Goal: Information Seeking & Learning: Find specific fact

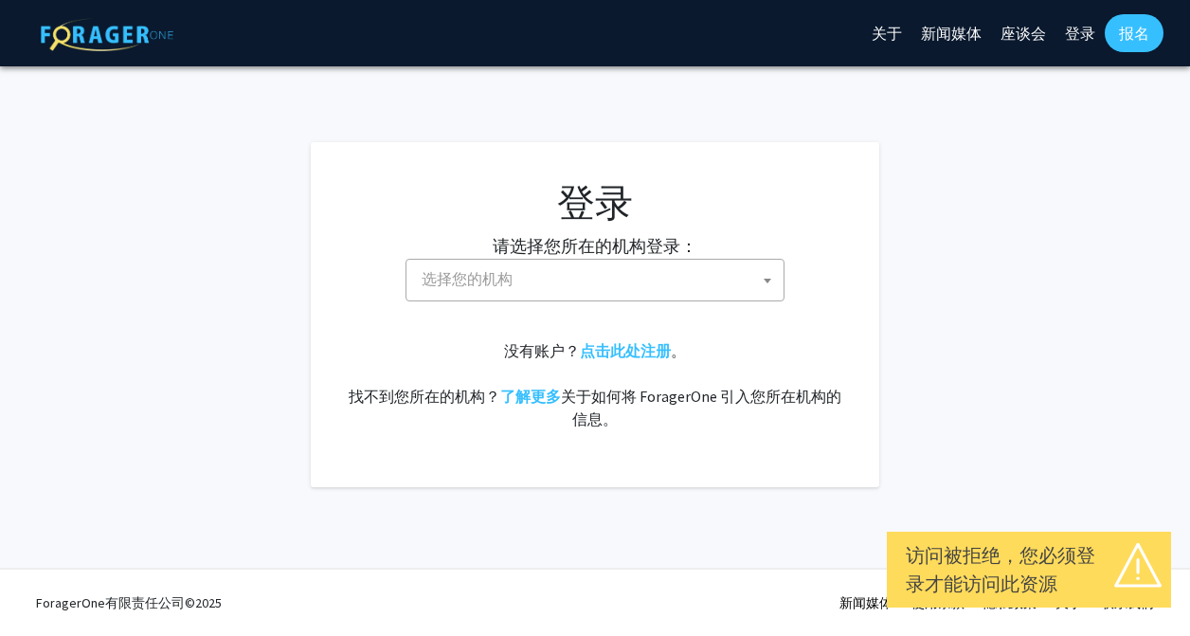
click at [534, 280] on span "选择您的机构" at bounding box center [598, 279] width 369 height 39
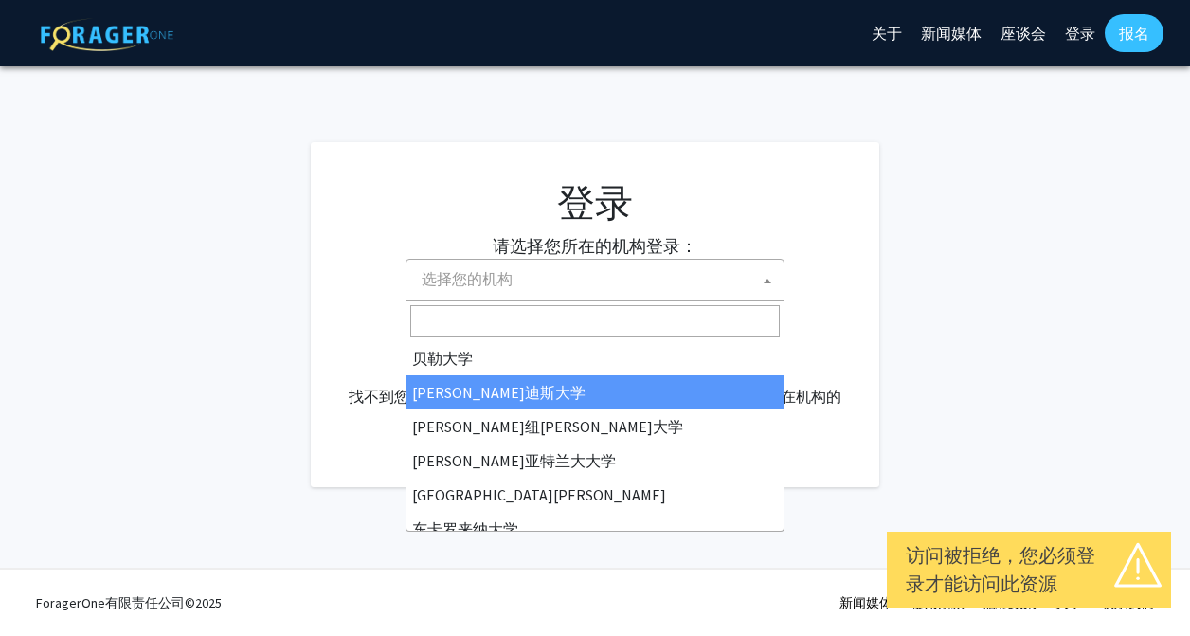
select select "10"
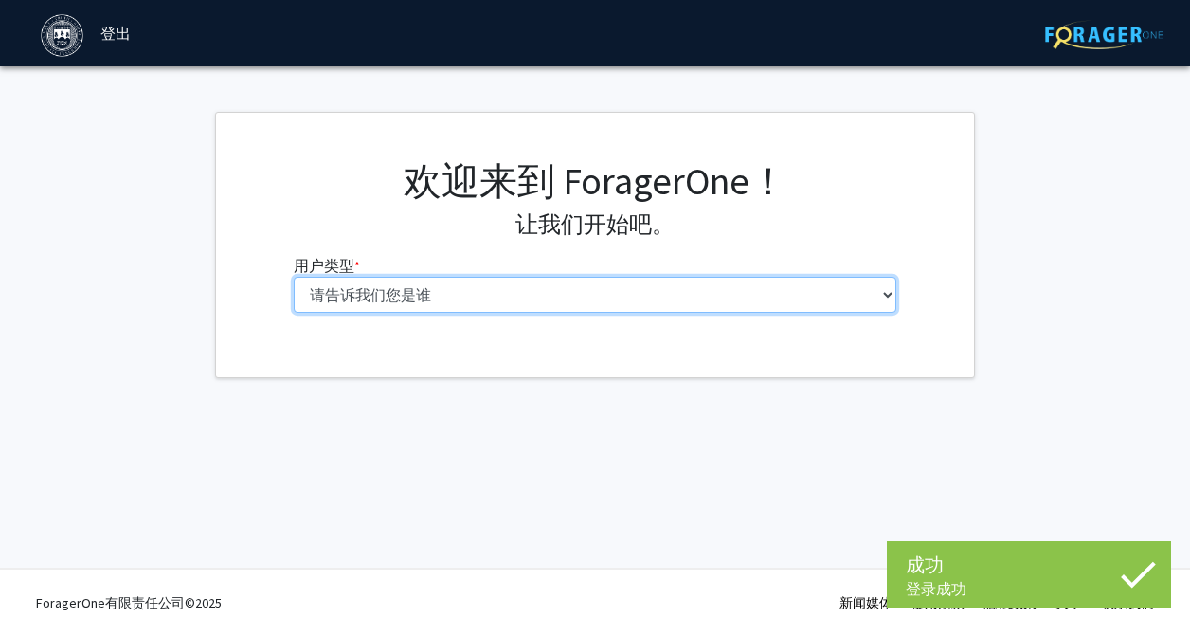
click at [774, 286] on select "请告诉我们您是谁 本科生 硕士生 博士候选人（PhD、MD、DMD、[PERSON_NAME] 等） 博士后研究员/研究人员/住院医师/医学研究员 学院 行政…" at bounding box center [596, 295] width 604 height 36
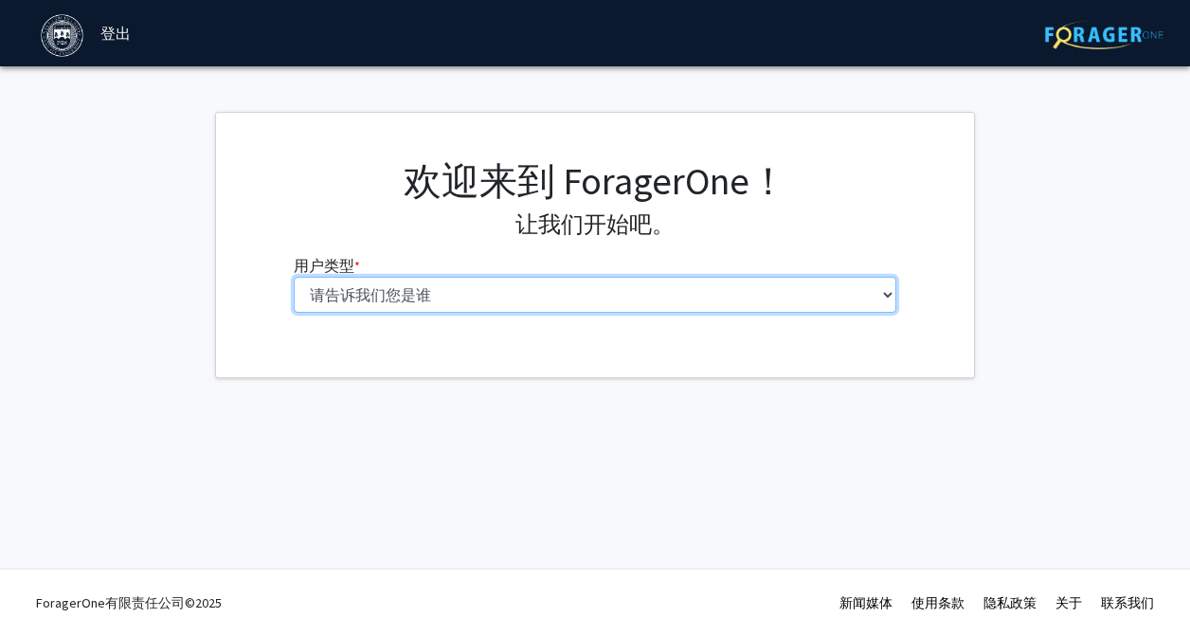
select select "1: undergrad"
click at [294, 277] on select "请告诉我们您是谁 本科生 硕士生 博士候选人（PhD、MD、DMD、[PERSON_NAME] 等） 博士后研究员/研究人员/住院医师/医学研究员 学院 行政…" at bounding box center [596, 295] width 604 height 36
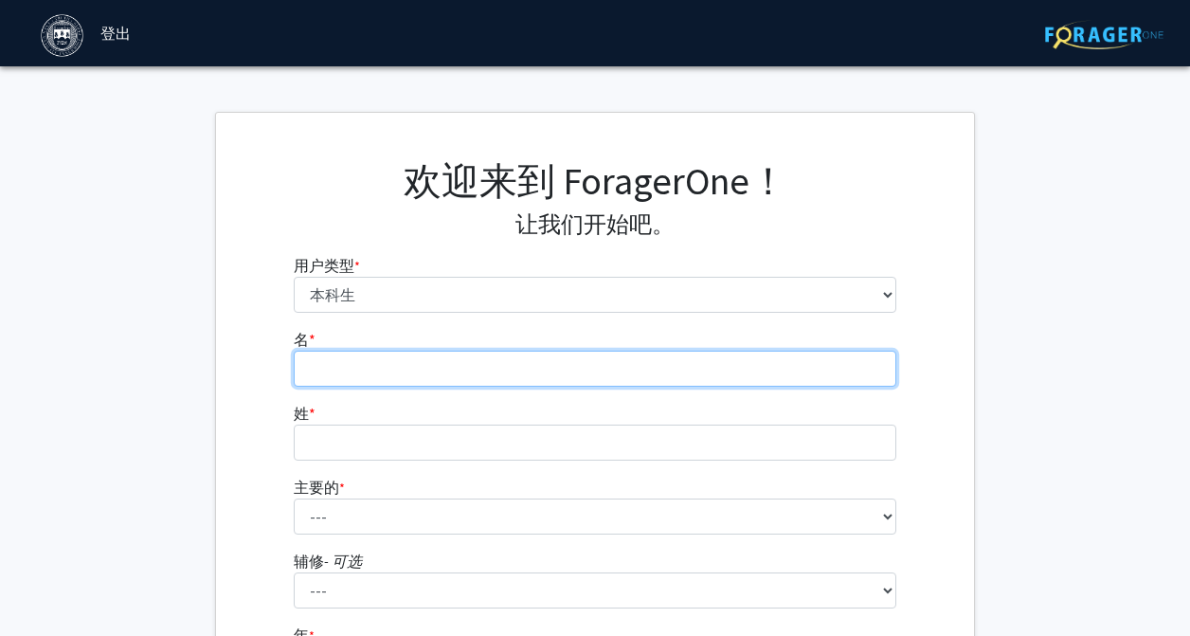
click at [737, 358] on input "名 * 必需的" at bounding box center [596, 369] width 604 height 36
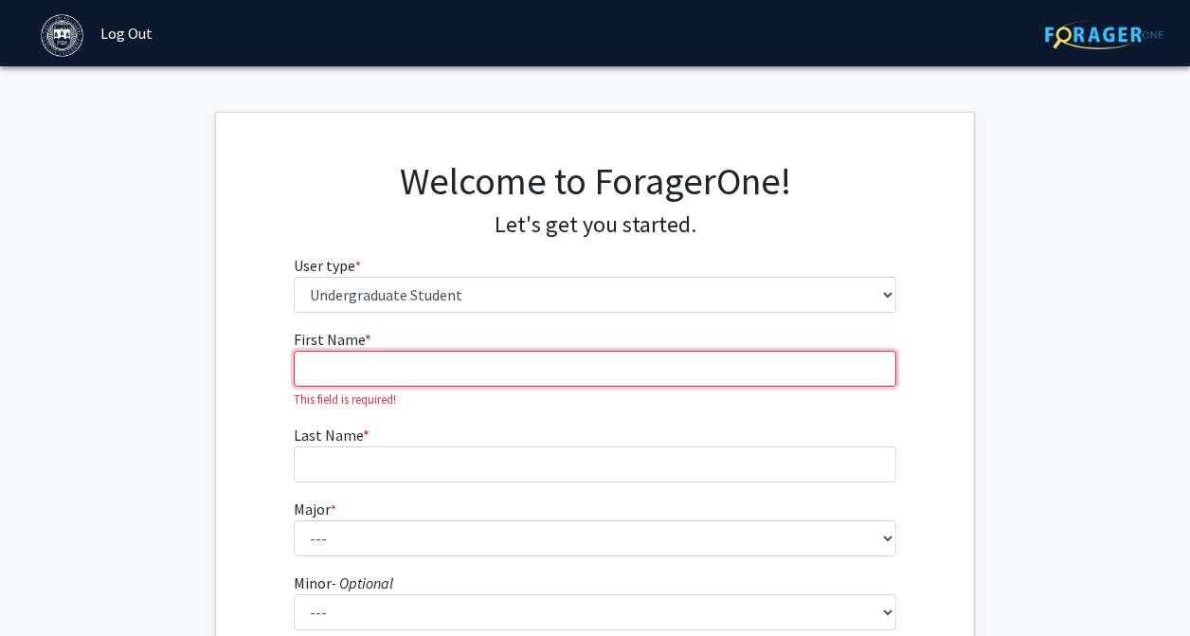
click at [492, 363] on input "First Name * required" at bounding box center [596, 369] width 604 height 36
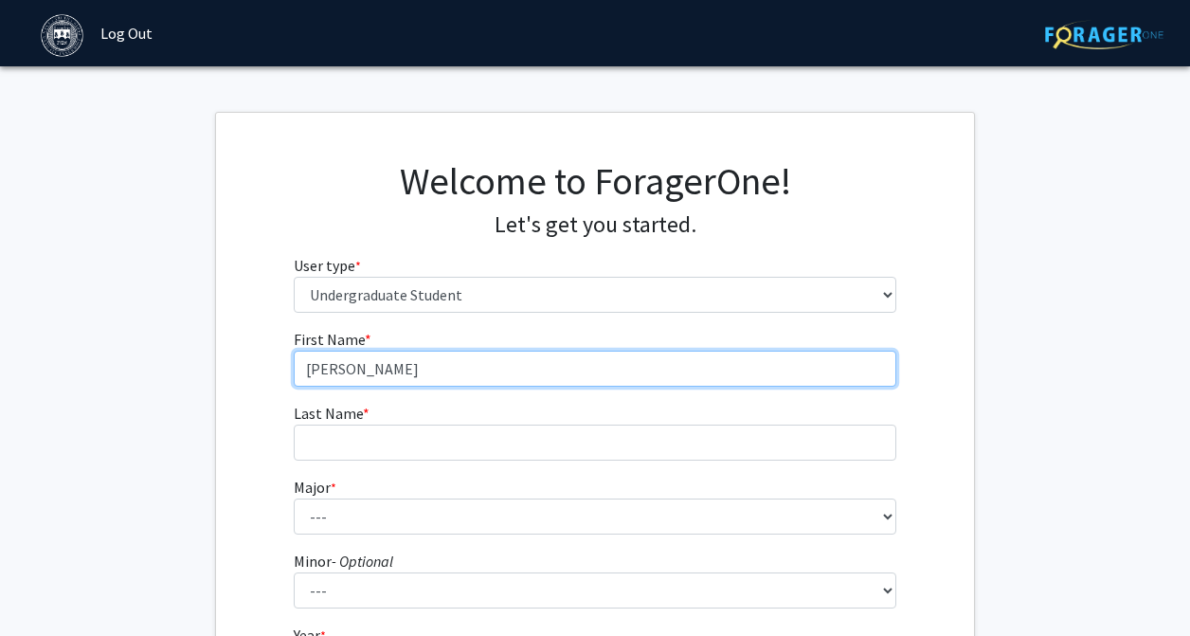
type input "[PERSON_NAME]"
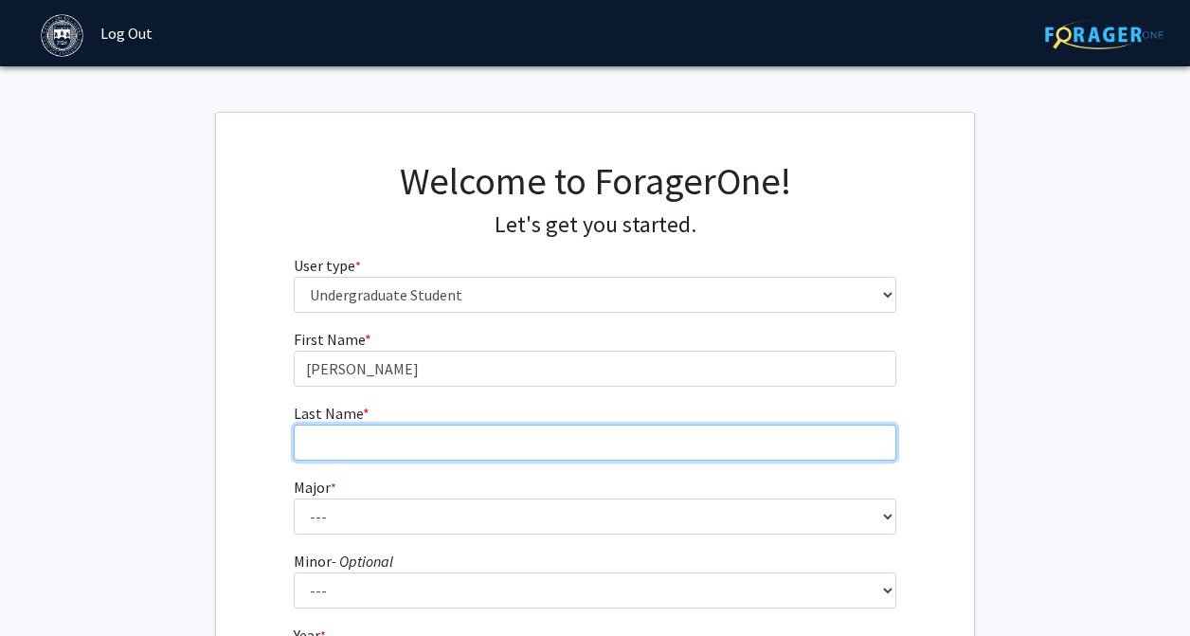
click at [470, 457] on input "Last Name * required" at bounding box center [596, 442] width 604 height 36
type input "Li"
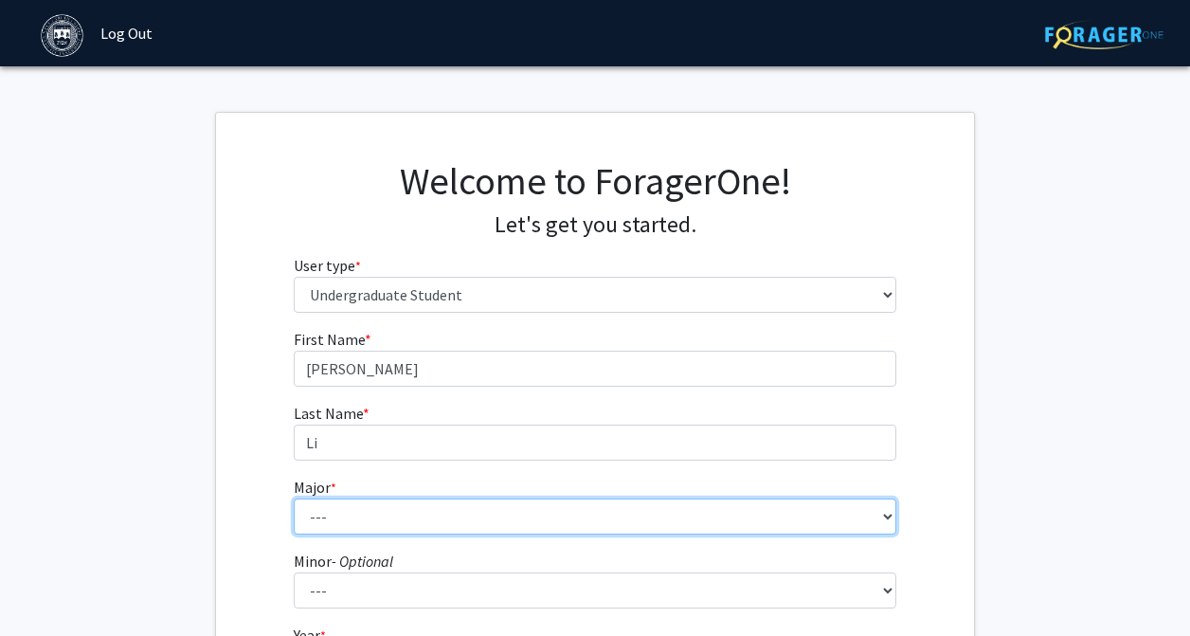
click at [448, 519] on select "--- African and African American Studies American Studies Anthropology Applied …" at bounding box center [596, 516] width 604 height 36
click at [294, 498] on select "--- African and African American Studies American Studies Anthropology Applied …" at bounding box center [596, 516] width 604 height 36
click at [852, 509] on select "--- African and African American Studies American Studies Anthropology Applied …" at bounding box center [596, 516] width 604 height 36
click at [294, 498] on select "--- African and African American Studies American Studies Anthropology Applied …" at bounding box center [596, 516] width 604 height 36
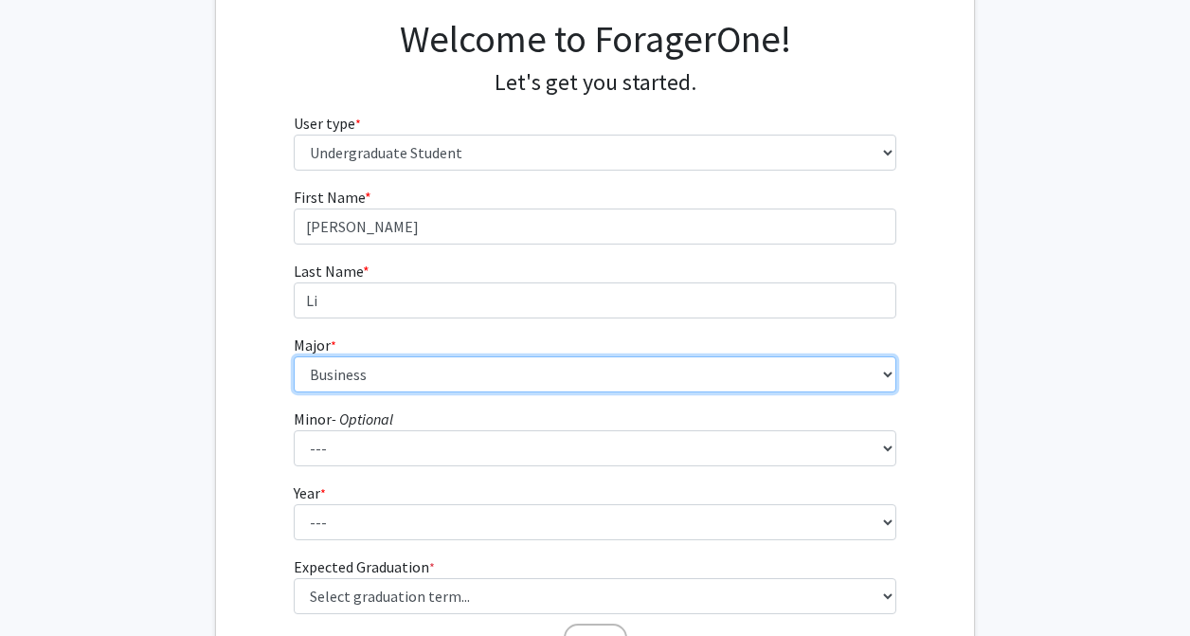
scroll to position [155, 0]
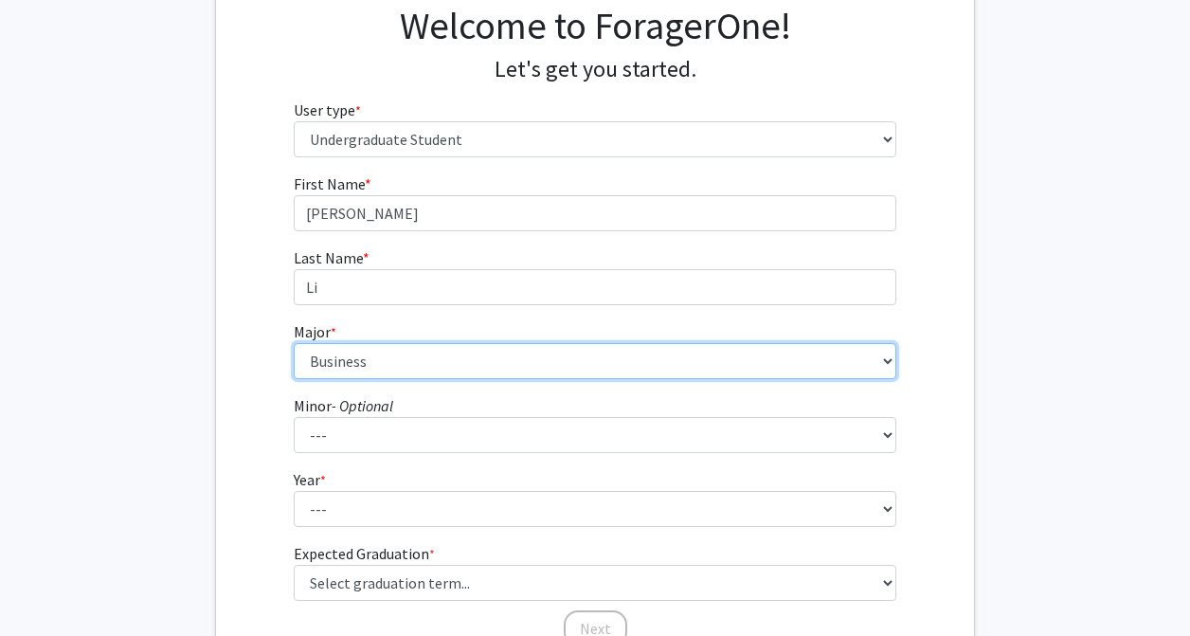
click at [736, 368] on select "--- African and African American Studies American Studies Anthropology Applied …" at bounding box center [596, 361] width 604 height 36
click at [294, 343] on select "--- African and African American Studies American Studies Anthropology Applied …" at bounding box center [596, 361] width 604 height 36
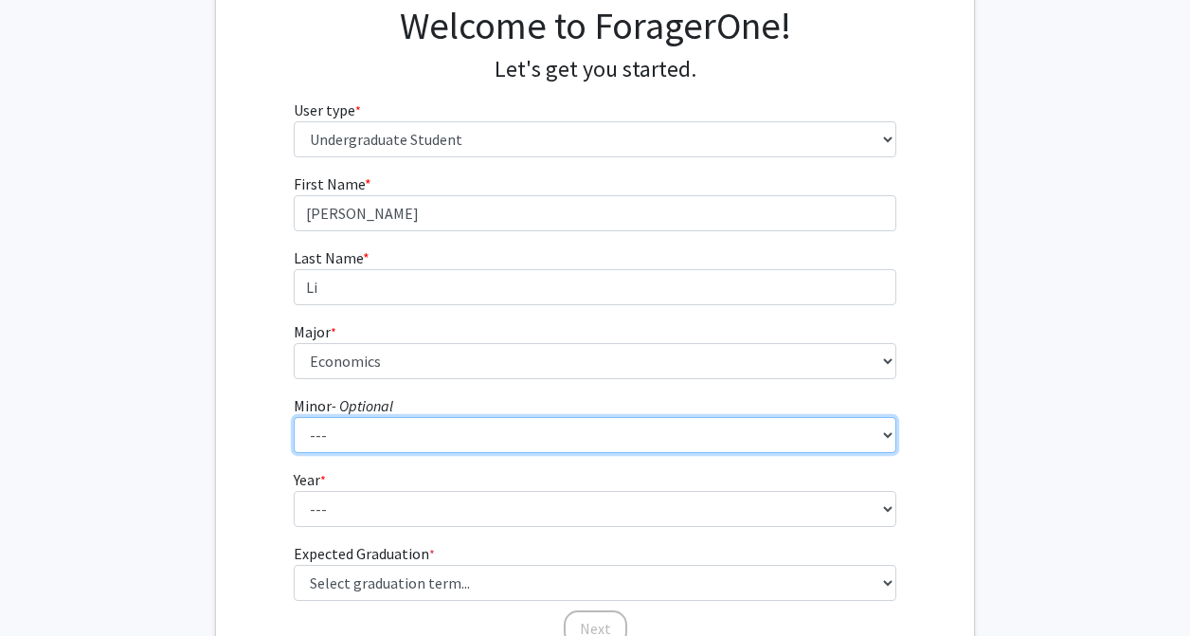
click at [594, 450] on select "--- African and African American Studies Anthropology Arabic Language, Literatu…" at bounding box center [596, 435] width 604 height 36
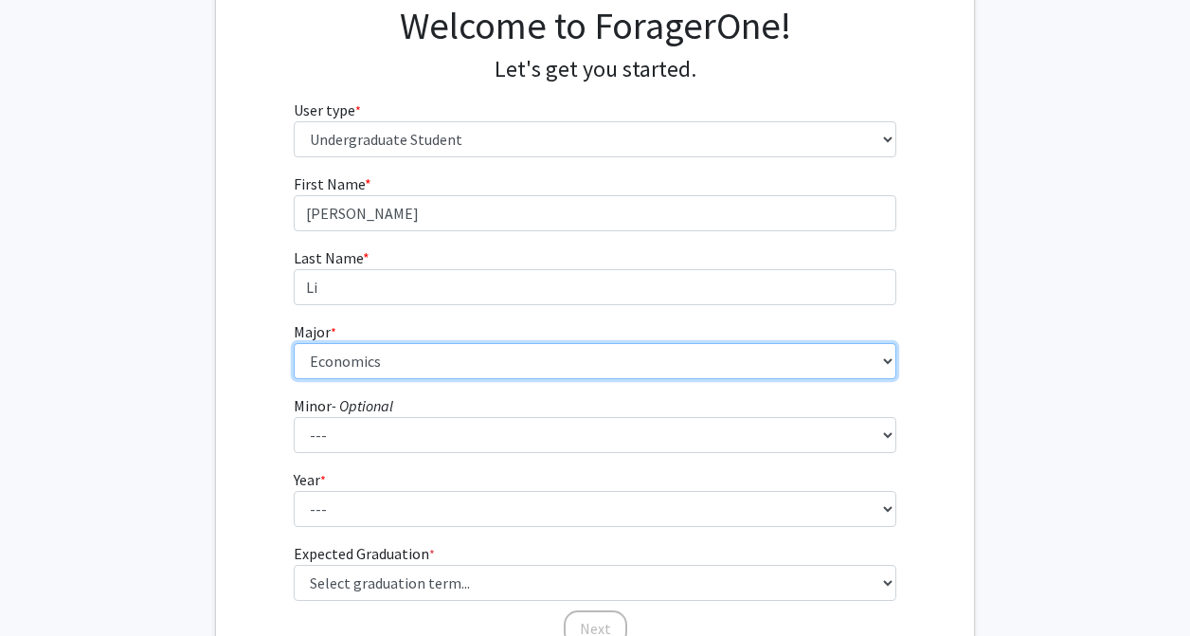
click at [638, 350] on select "--- African and African American Studies American Studies Anthropology Applied …" at bounding box center [596, 361] width 604 height 36
select select "9: 575"
click at [294, 343] on select "--- African and African American Studies American Studies Anthropology Applied …" at bounding box center [596, 361] width 604 height 36
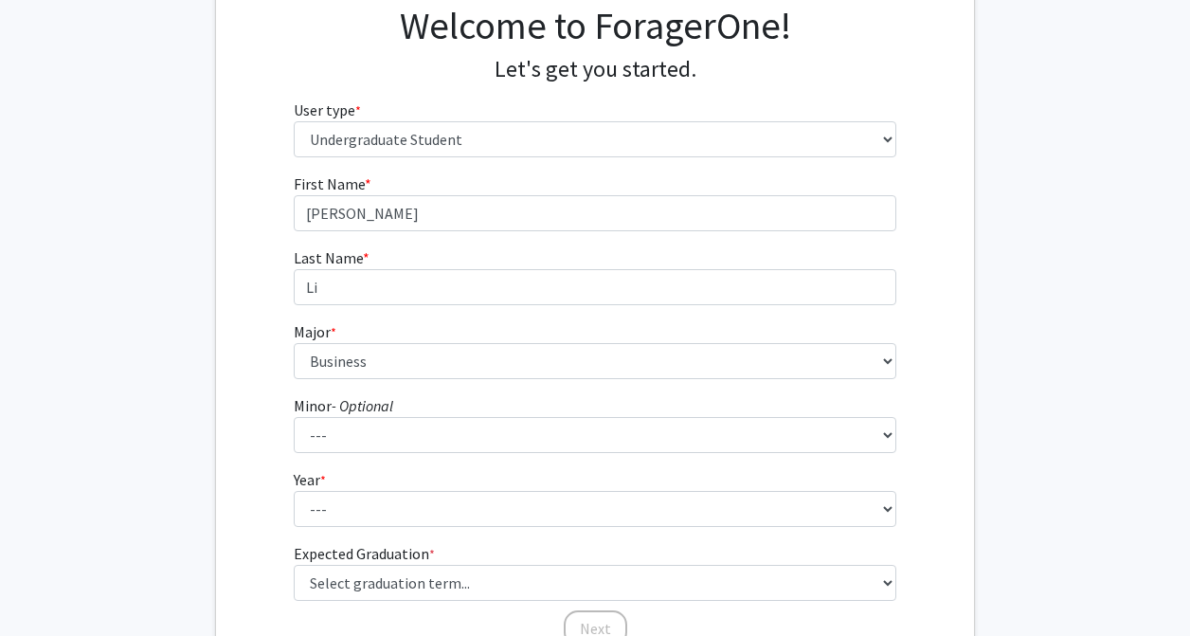
click at [658, 460] on form "First Name * required [PERSON_NAME] Last Name * required [PERSON_NAME] * requir…" at bounding box center [596, 400] width 604 height 457
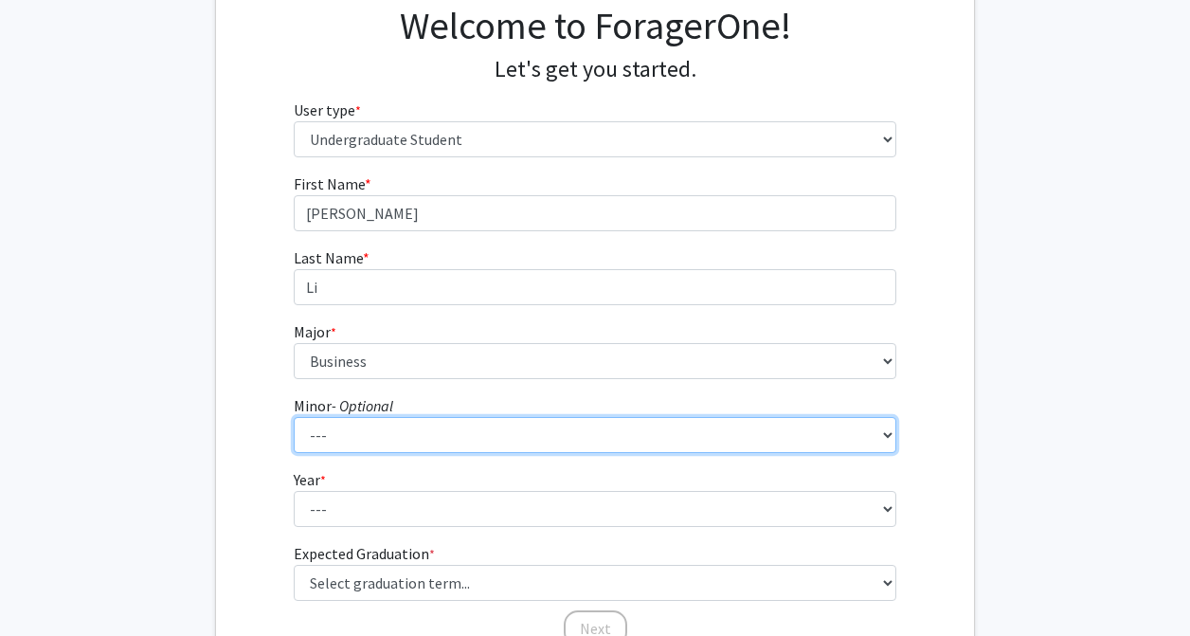
click at [658, 450] on select "--- African and African American Studies Anthropology Arabic Language, Literatu…" at bounding box center [596, 435] width 604 height 36
select select "14: 366"
click at [294, 417] on select "--- African and African American Studies Anthropology Arabic Language, Literatu…" at bounding box center [596, 435] width 604 height 36
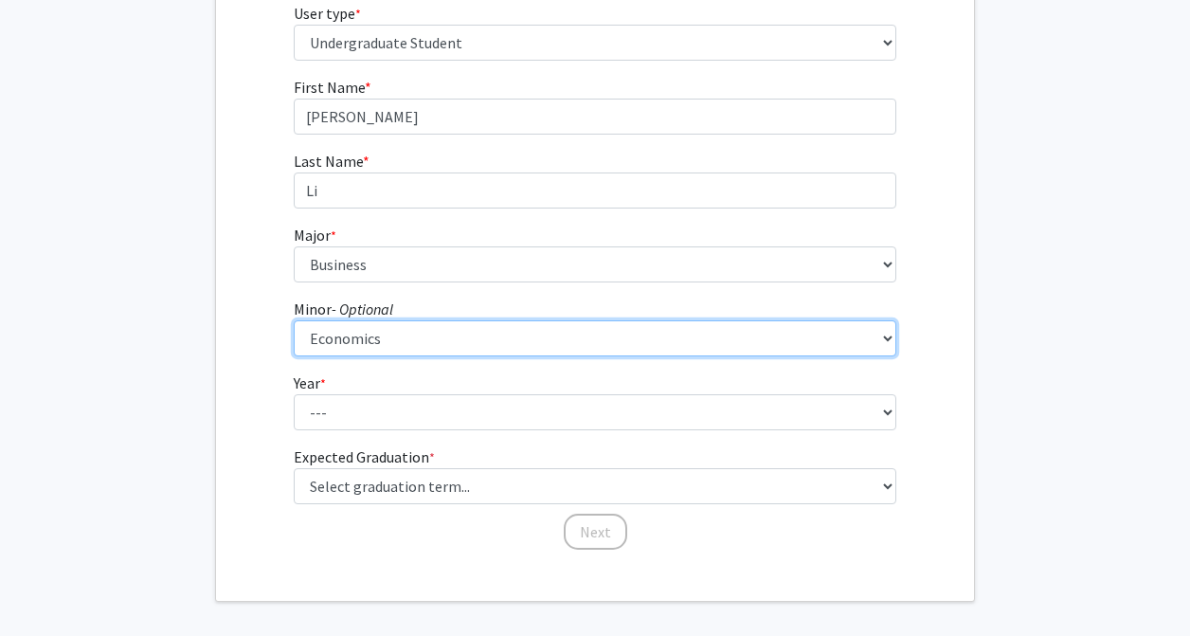
scroll to position [254, 0]
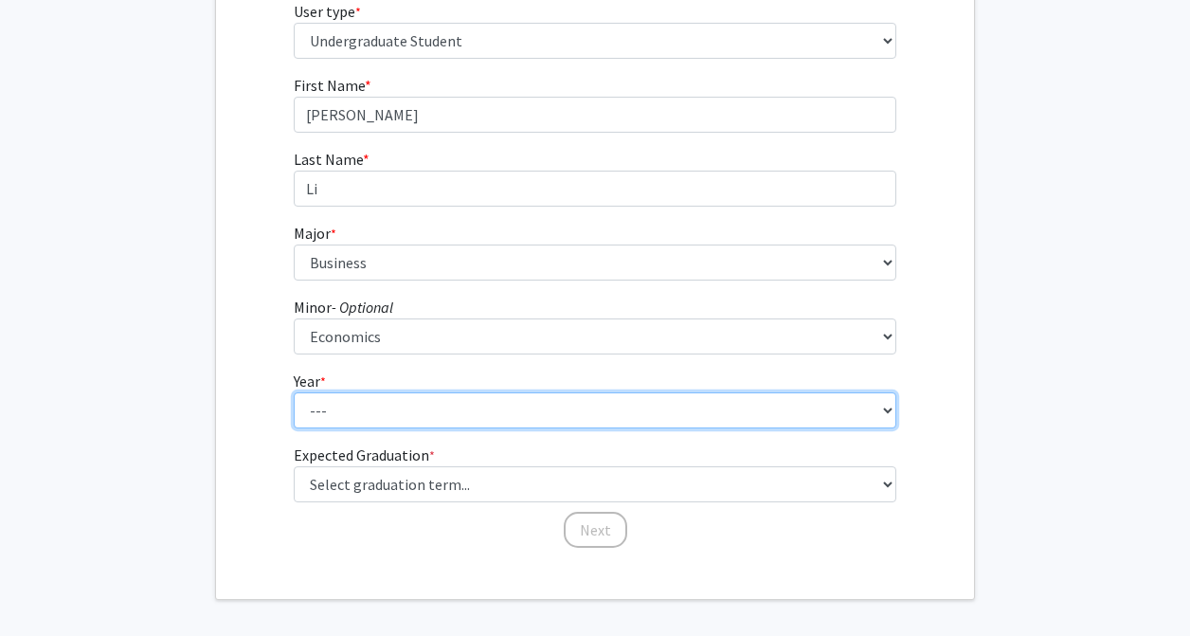
click at [632, 410] on select "--- First-year Sophomore Junior Senior Postbaccalaureate Certificate" at bounding box center [596, 410] width 604 height 36
select select "1: first-year"
click at [294, 392] on select "--- First-year Sophomore Junior Senior Postbaccalaureate Certificate" at bounding box center [596, 410] width 604 height 36
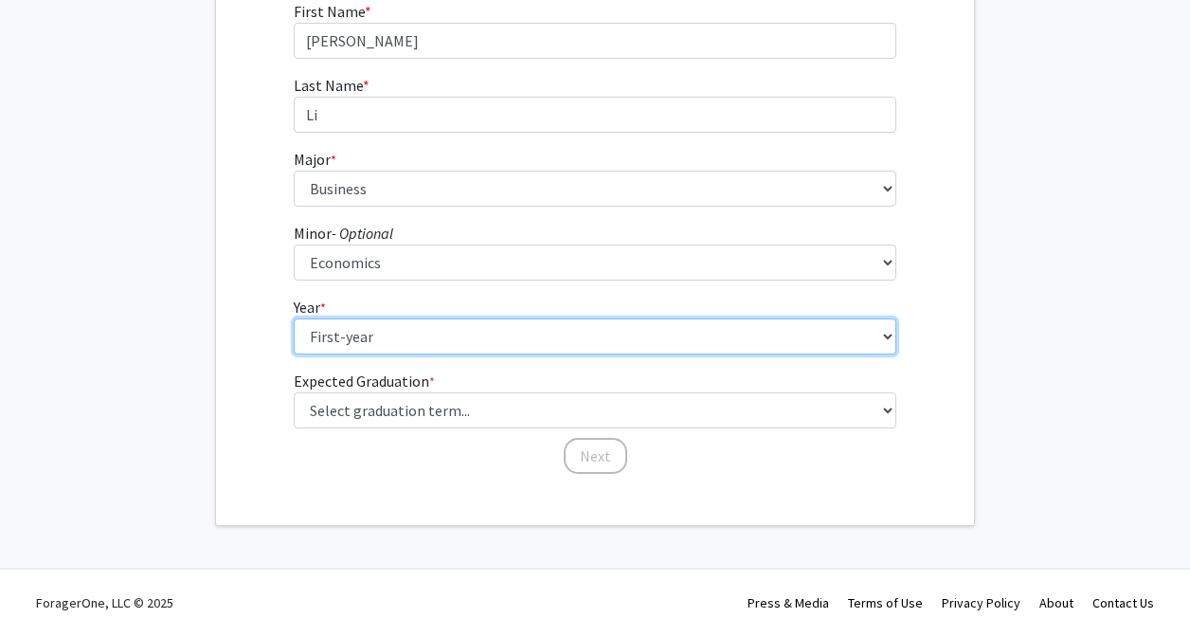
scroll to position [328, 0]
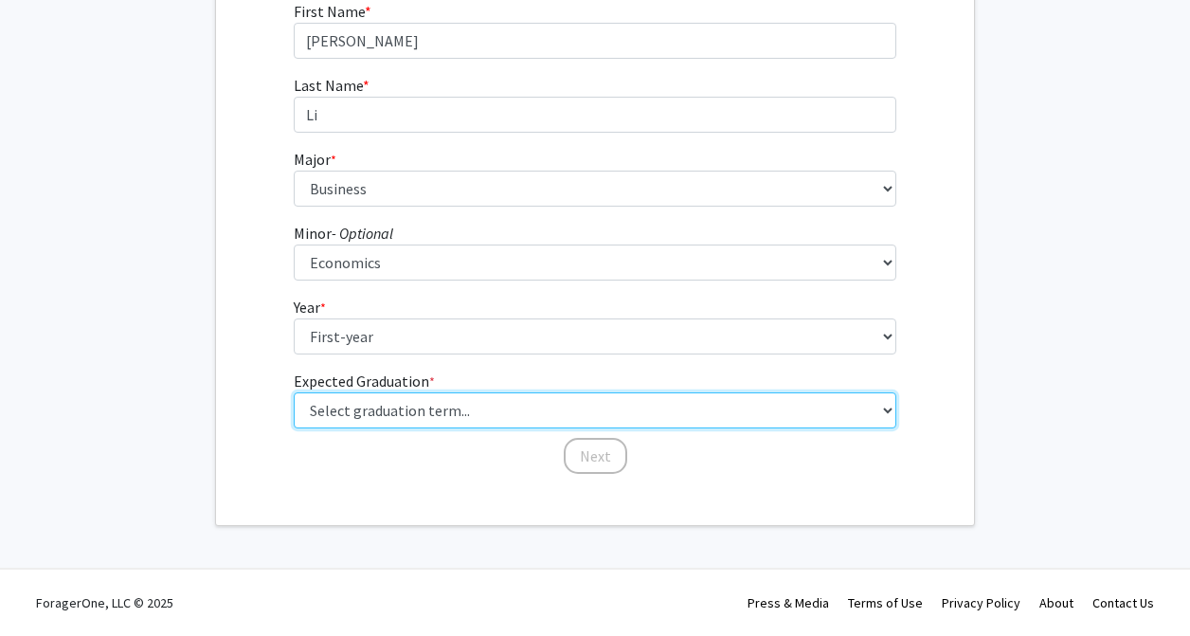
click at [676, 406] on select "Select graduation term... Spring 2025 Summer 2025 Fall 2025 Winter 2025 Spring …" at bounding box center [596, 410] width 604 height 36
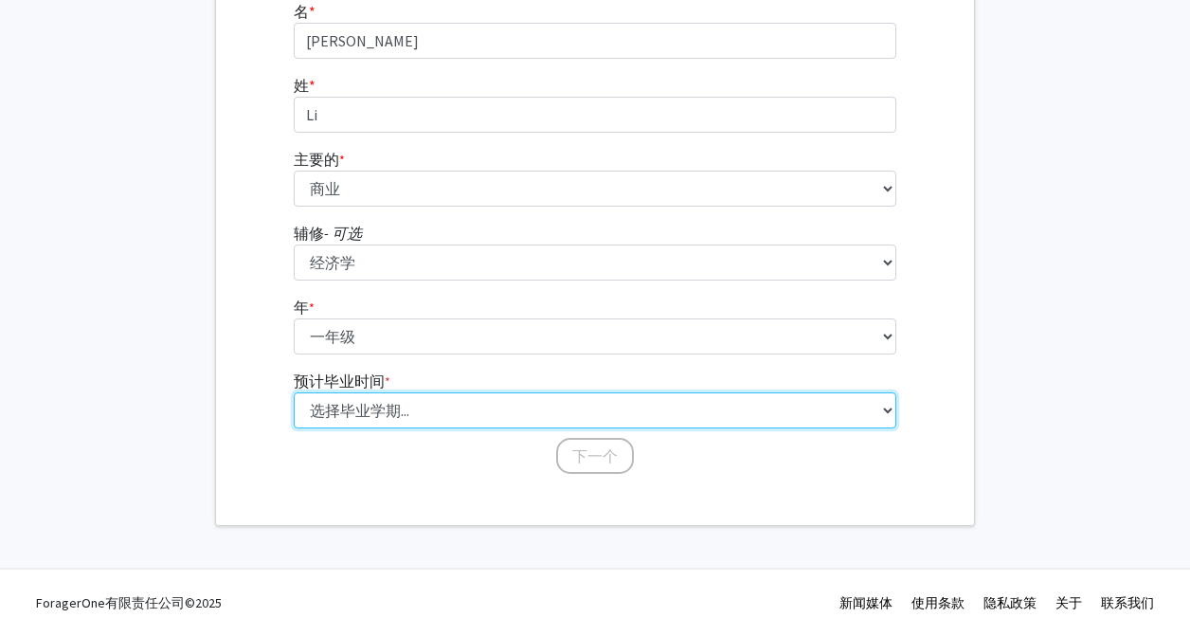
click at [781, 415] on select "选择毕业学期... [DATE]春季 [DATE]夏季 [DATE]秋季 [DATE]冬季 [DATE]春季 [DATE]夏季 [DATE]秋季 [DATE]…" at bounding box center [596, 410] width 604 height 36
select select "18: summer_2029"
click at [294, 392] on select "选择毕业学期... [DATE]春季 [DATE]夏季 [DATE]秋季 [DATE]冬季 [DATE]春季 [DATE]夏季 [DATE]秋季 [DATE]…" at bounding box center [596, 410] width 604 height 36
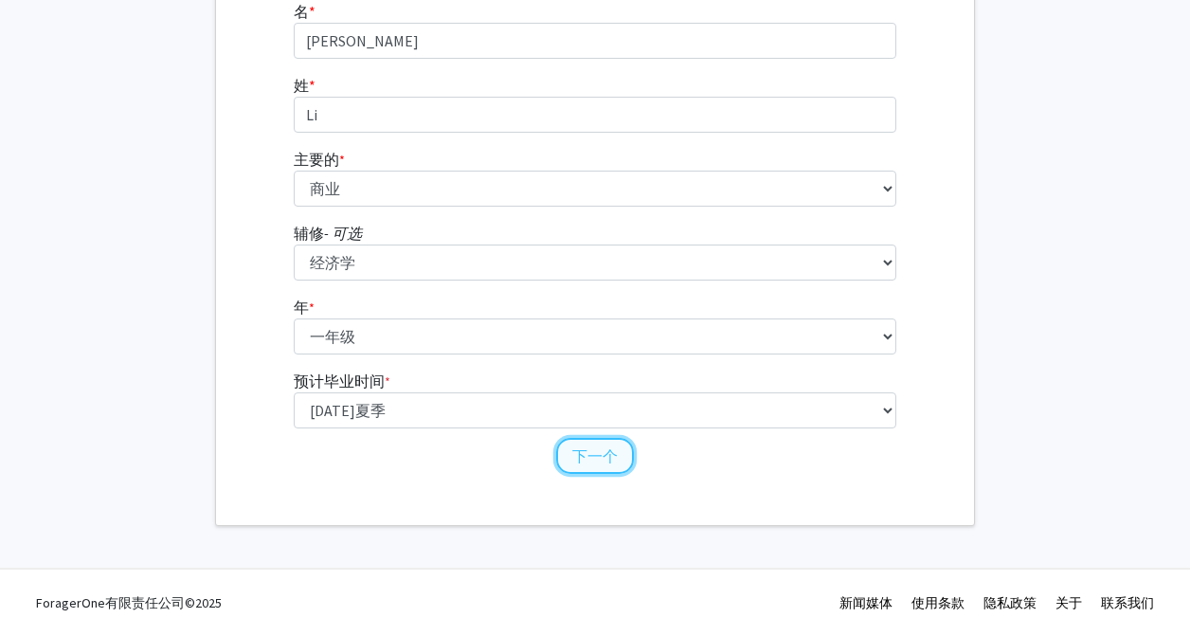
click at [588, 450] on font "下一个" at bounding box center [594, 455] width 45 height 19
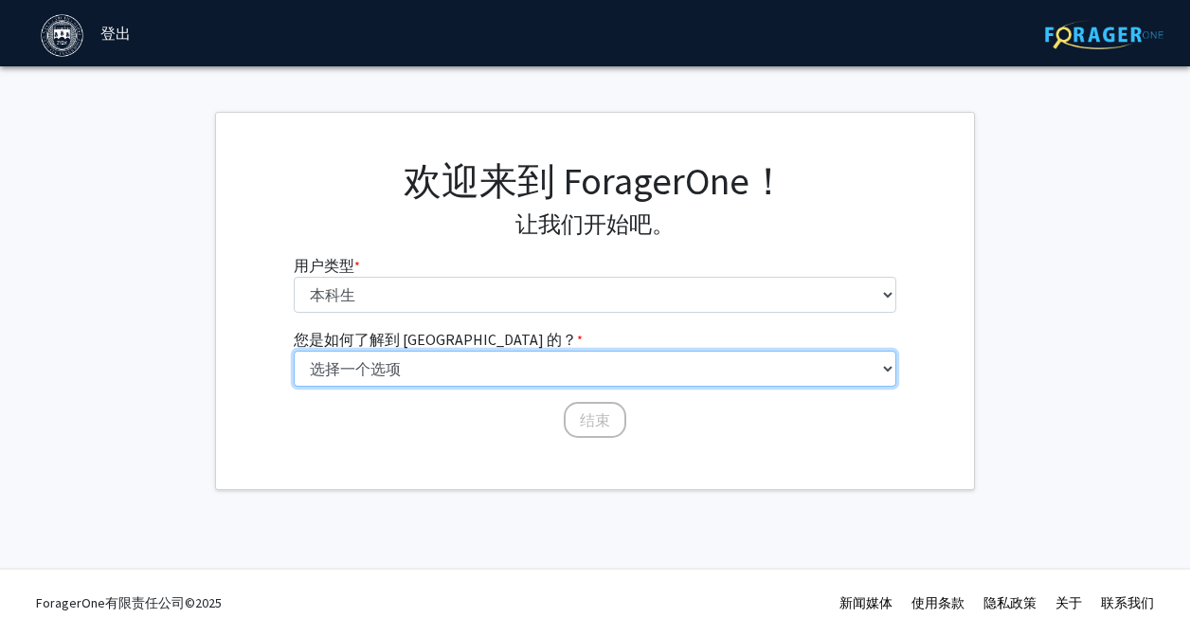
click at [612, 373] on select "选择一个选项 同学/同学推荐 教职员工推荐 大学网站 大学电子邮件或时事通讯 其他" at bounding box center [596, 369] width 604 height 36
select select "1: peer_recommendation"
click at [294, 351] on select "选择一个选项 同学/同学推荐 教职员工推荐 大学网站 大学电子邮件或时事通讯 其他" at bounding box center [596, 369] width 604 height 36
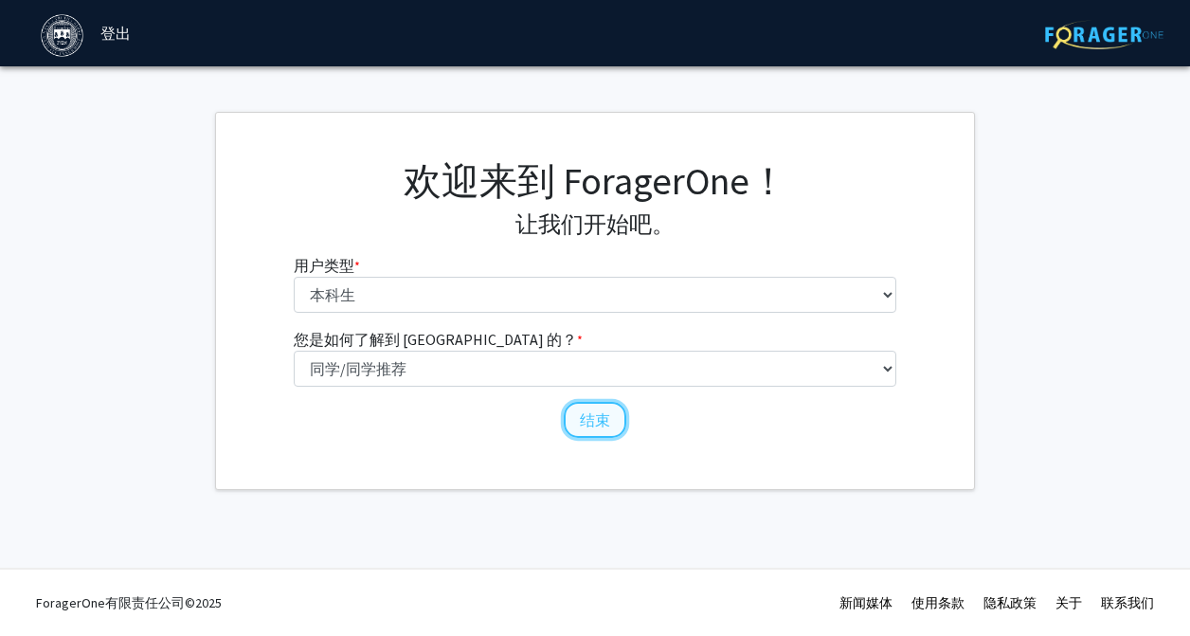
click at [601, 410] on font "结束" at bounding box center [595, 419] width 30 height 19
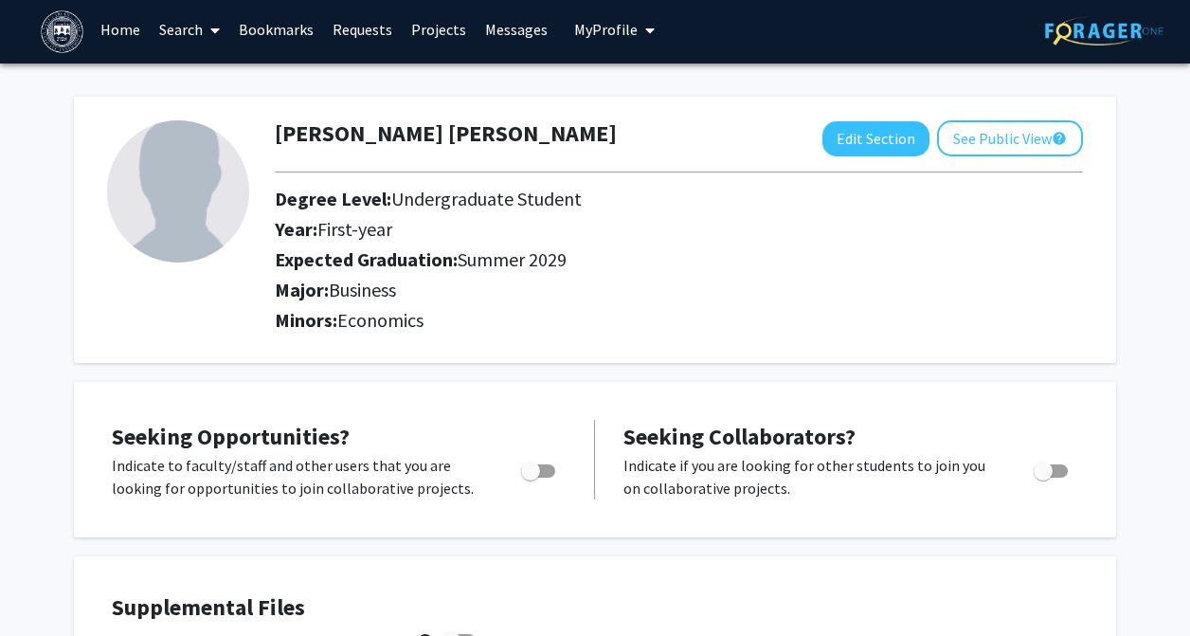
scroll to position [81, 0]
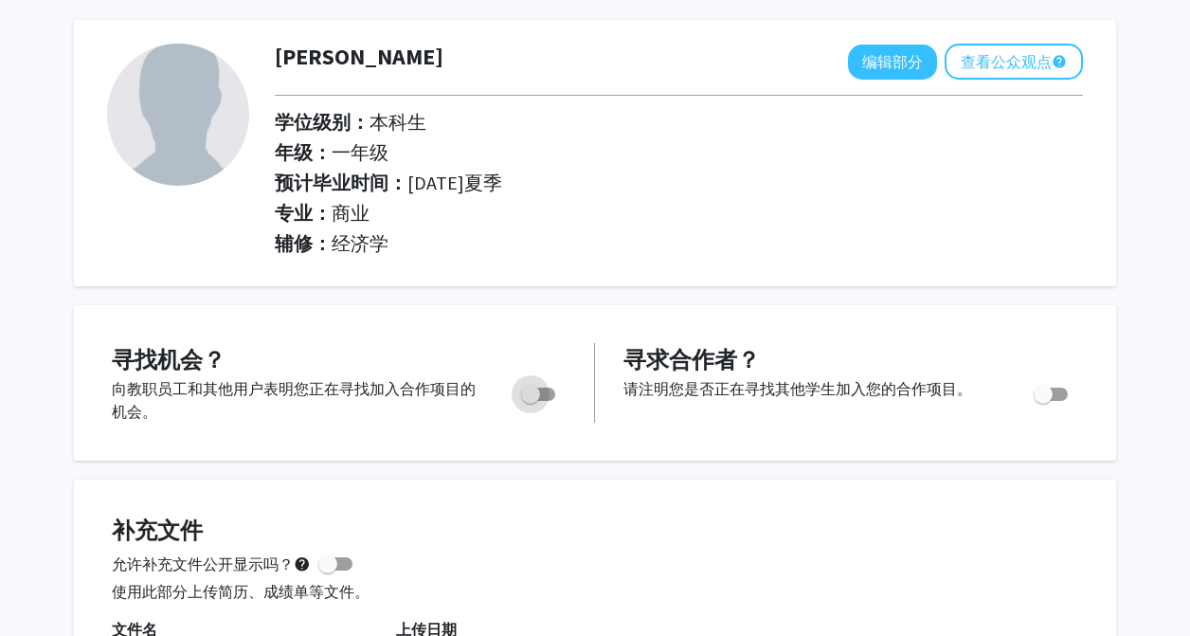
click at [537, 389] on span "切换" at bounding box center [530, 394] width 19 height 19
click at [531, 401] on input "您是否在积极寻找机会？" at bounding box center [530, 401] width 1 height 1
checkbox input "true"
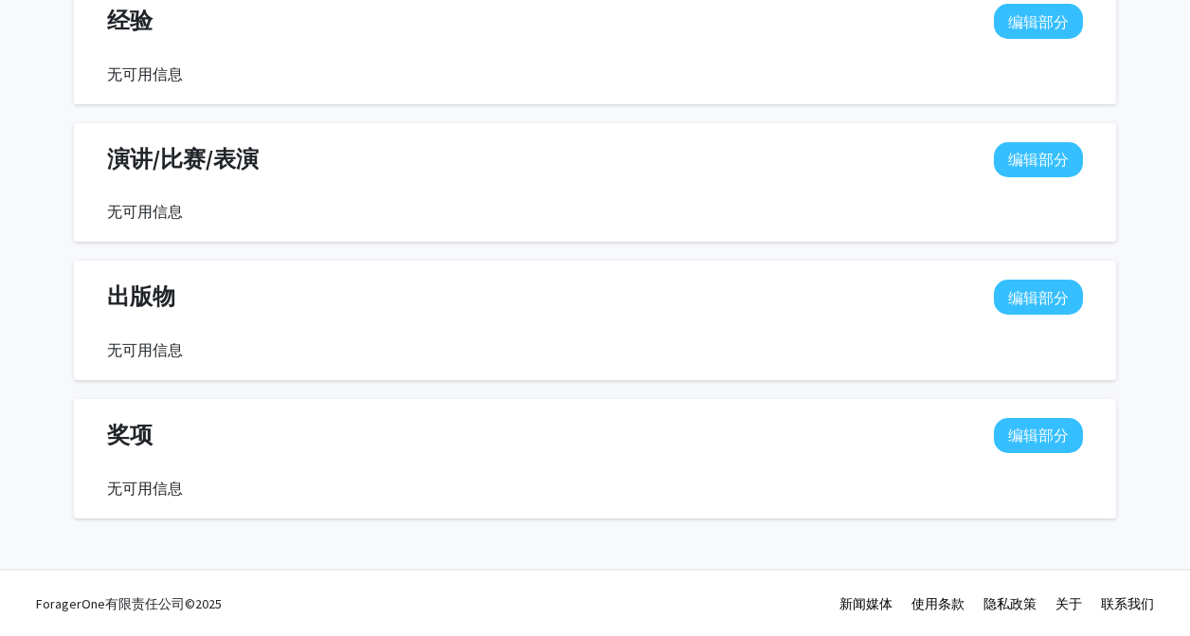
scroll to position [0, 0]
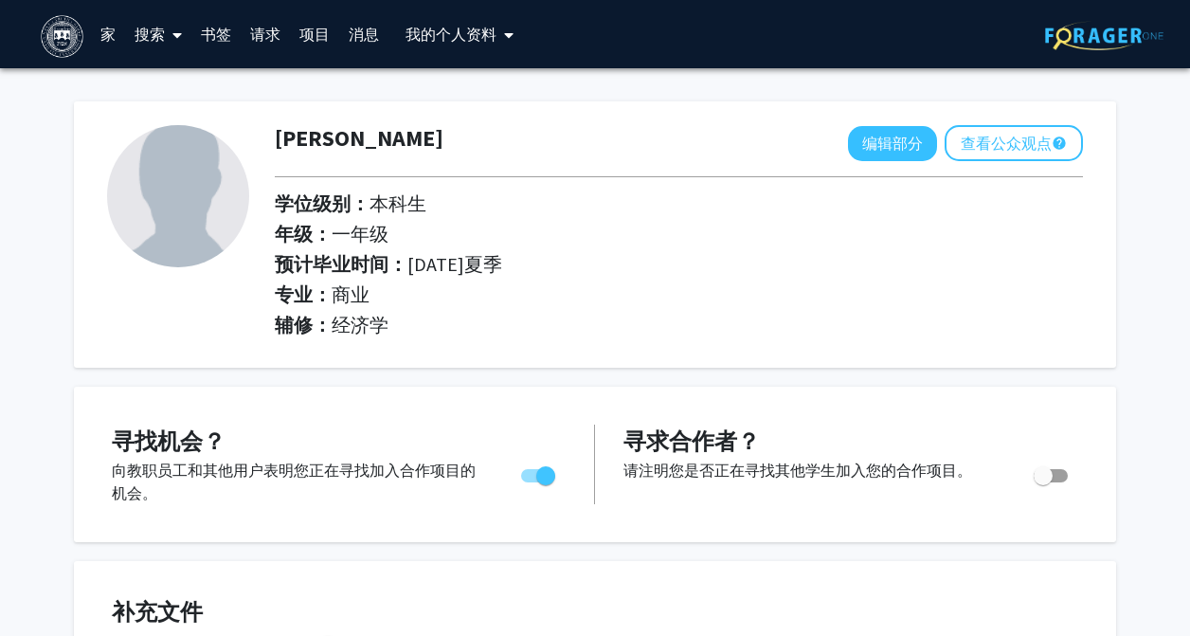
click at [244, 133] on div at bounding box center [177, 234] width 168 height 219
click at [310, 27] on font "项目" at bounding box center [314, 34] width 30 height 19
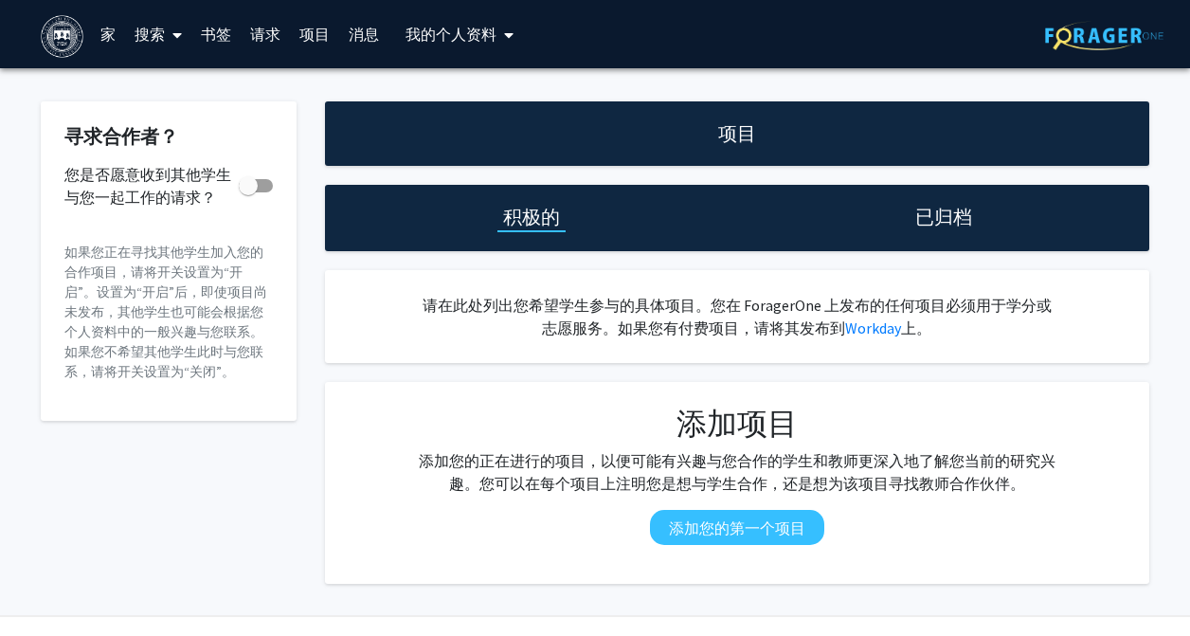
click at [160, 27] on font "搜索" at bounding box center [150, 34] width 30 height 19
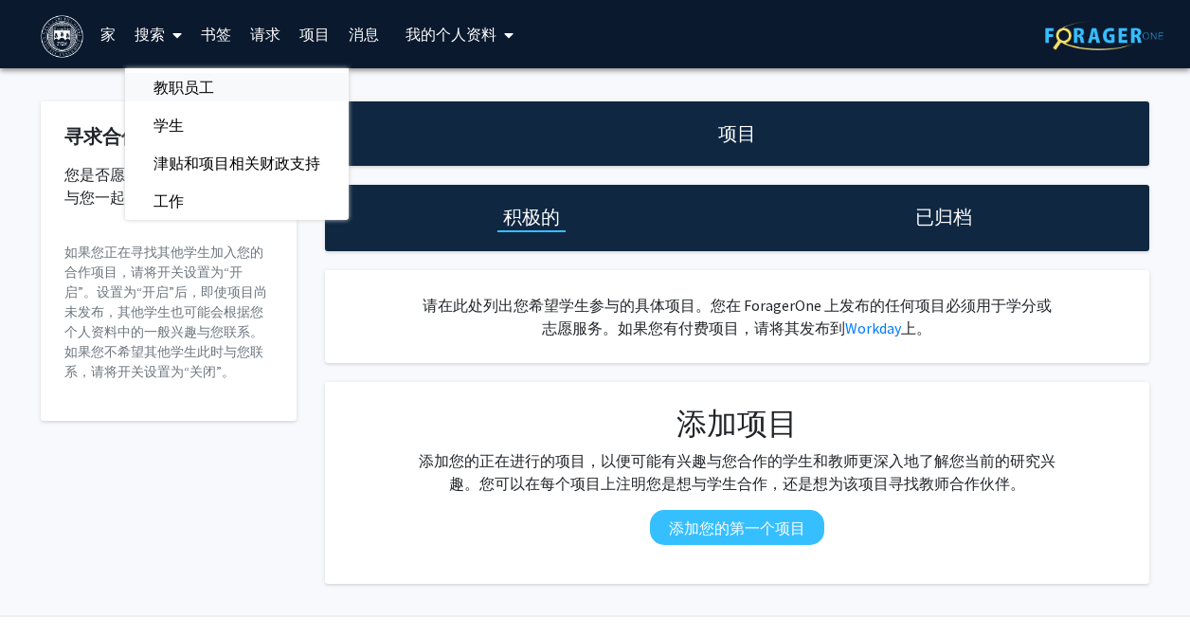
click at [187, 85] on font "教职员工" at bounding box center [183, 87] width 61 height 19
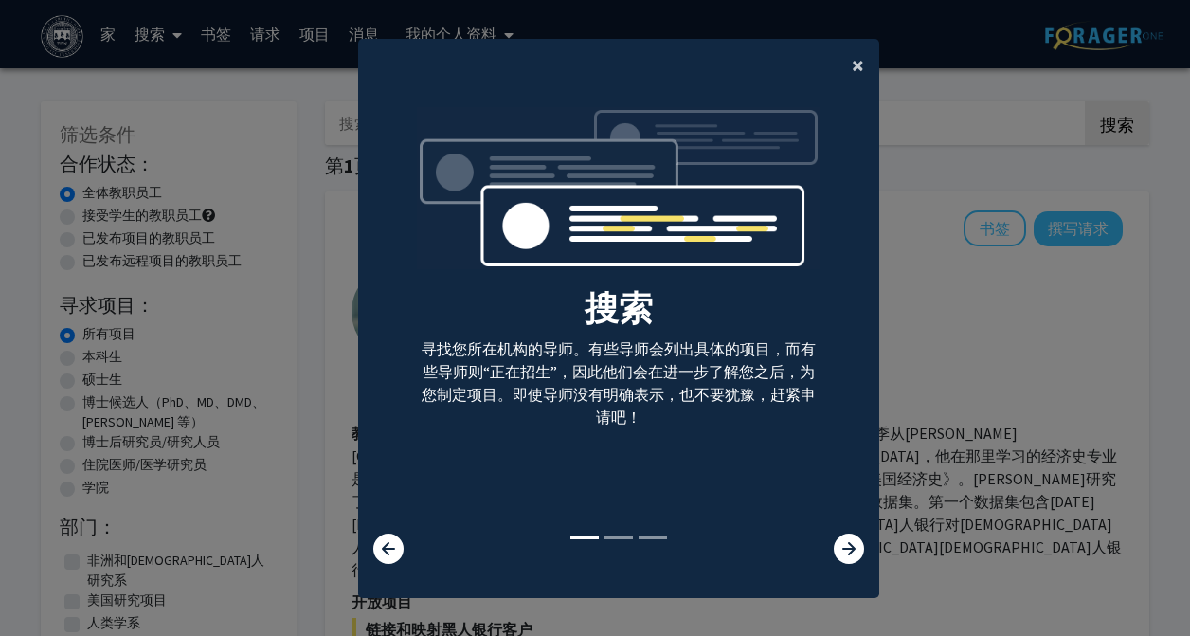
click at [858, 71] on font "×" at bounding box center [858, 64] width 12 height 29
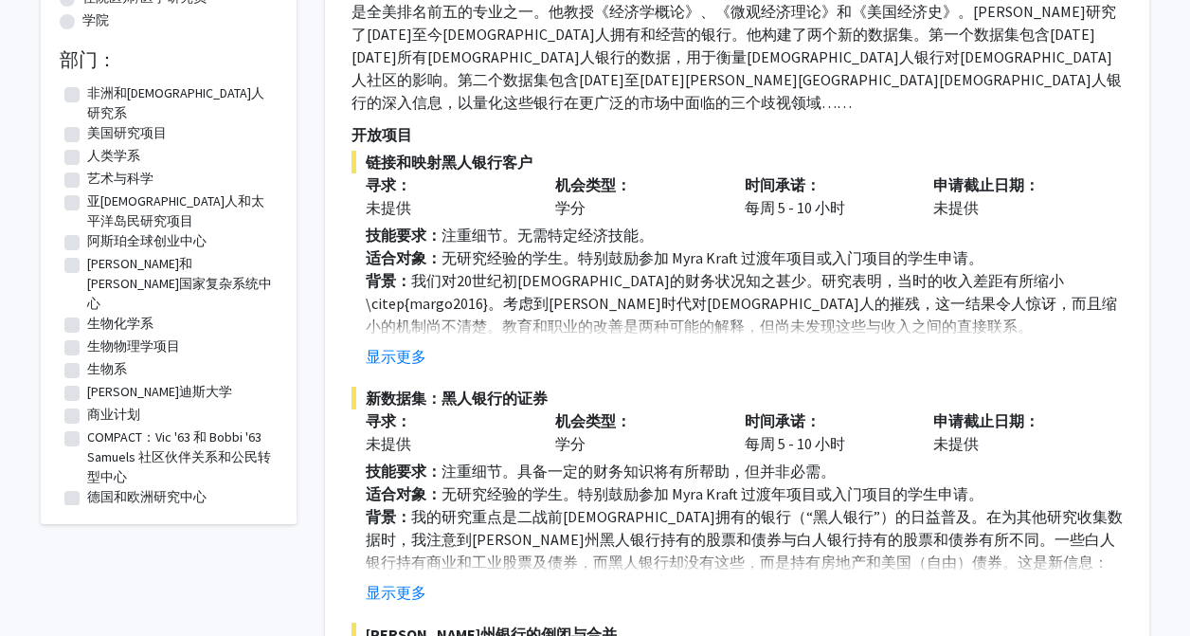
scroll to position [460, 0]
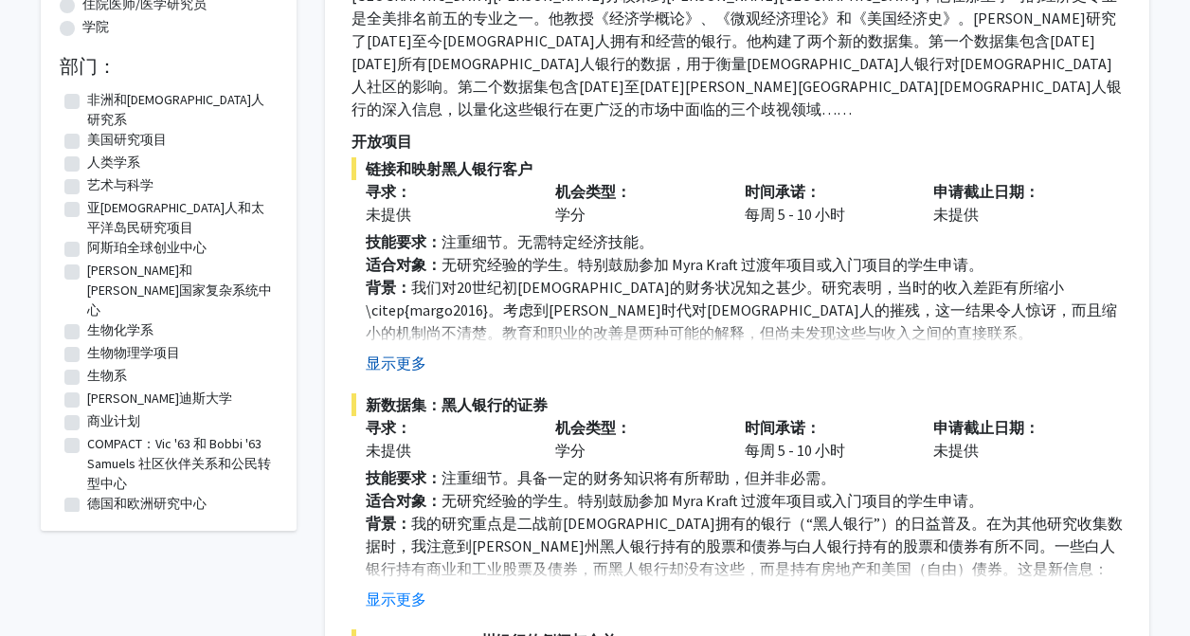
click at [393, 353] on font "显示更多" at bounding box center [396, 362] width 61 height 19
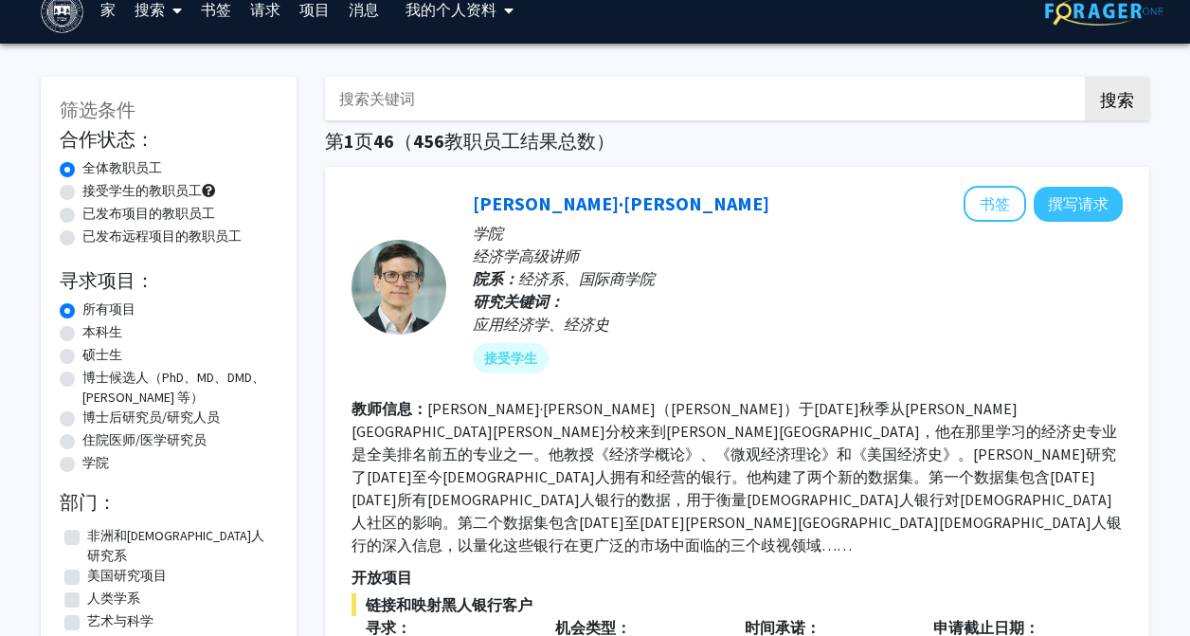
scroll to position [0, 0]
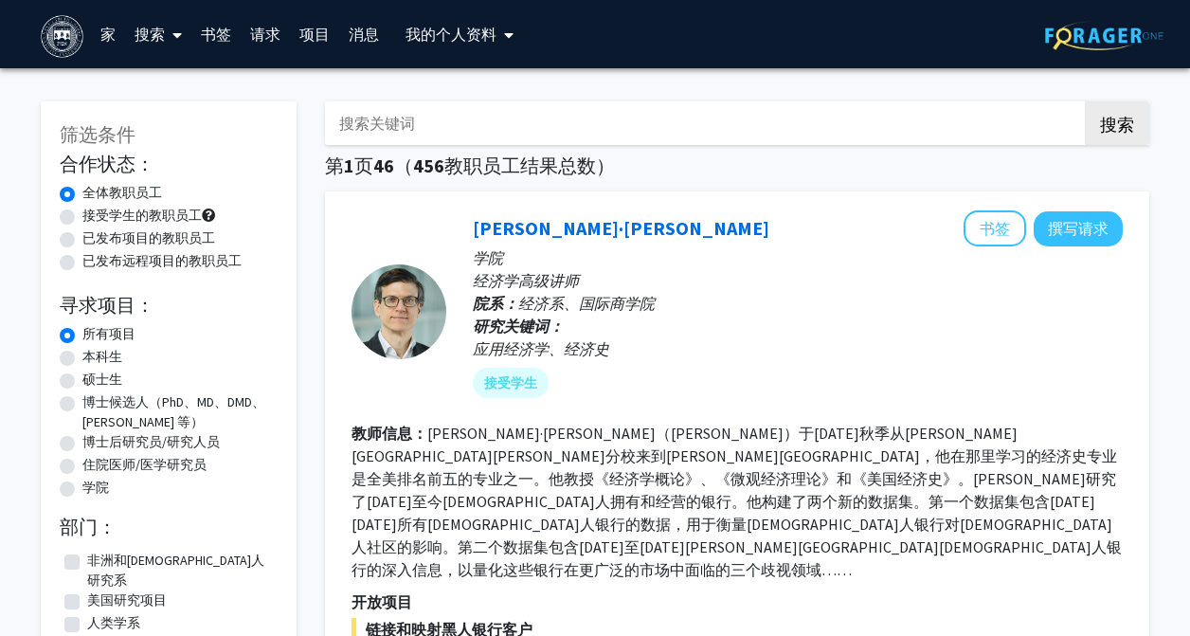
click at [461, 116] on input "搜索关键词" at bounding box center [697, 123] width 744 height 44
click at [638, 218] on div "[PERSON_NAME]·[PERSON_NAME] 书签 撰写请求" at bounding box center [798, 228] width 650 height 36
click at [532, 115] on input "搜索关键词" at bounding box center [697, 123] width 744 height 44
type input "[PERSON_NAME]"
click at [1085, 101] on button "搜索" at bounding box center [1117, 123] width 64 height 44
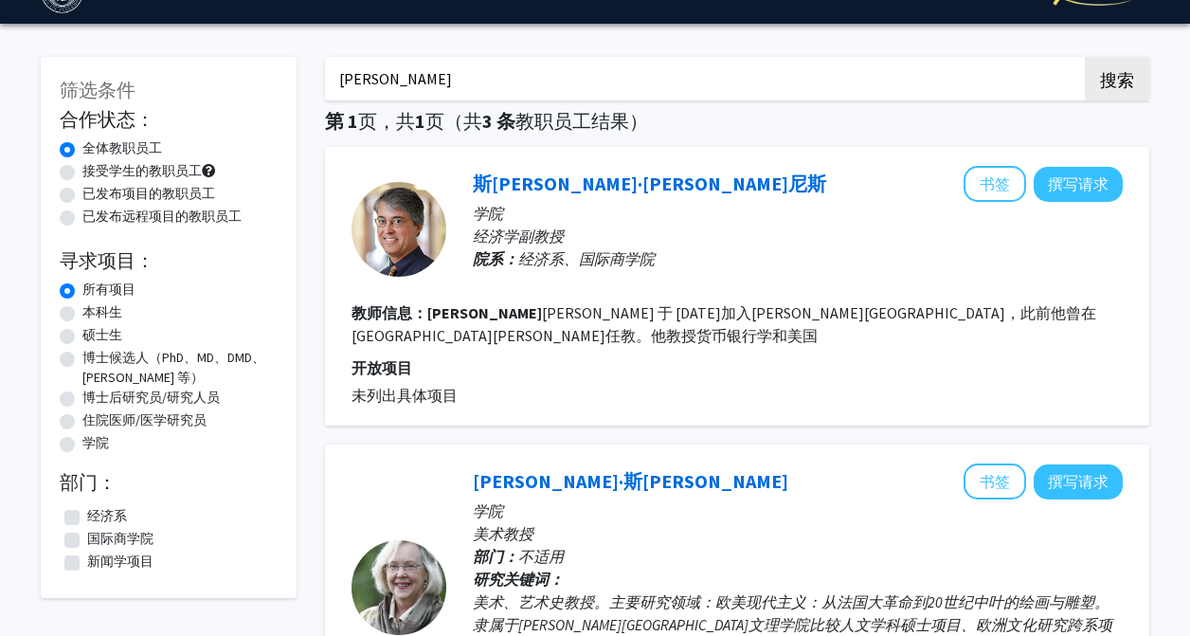
scroll to position [7, 0]
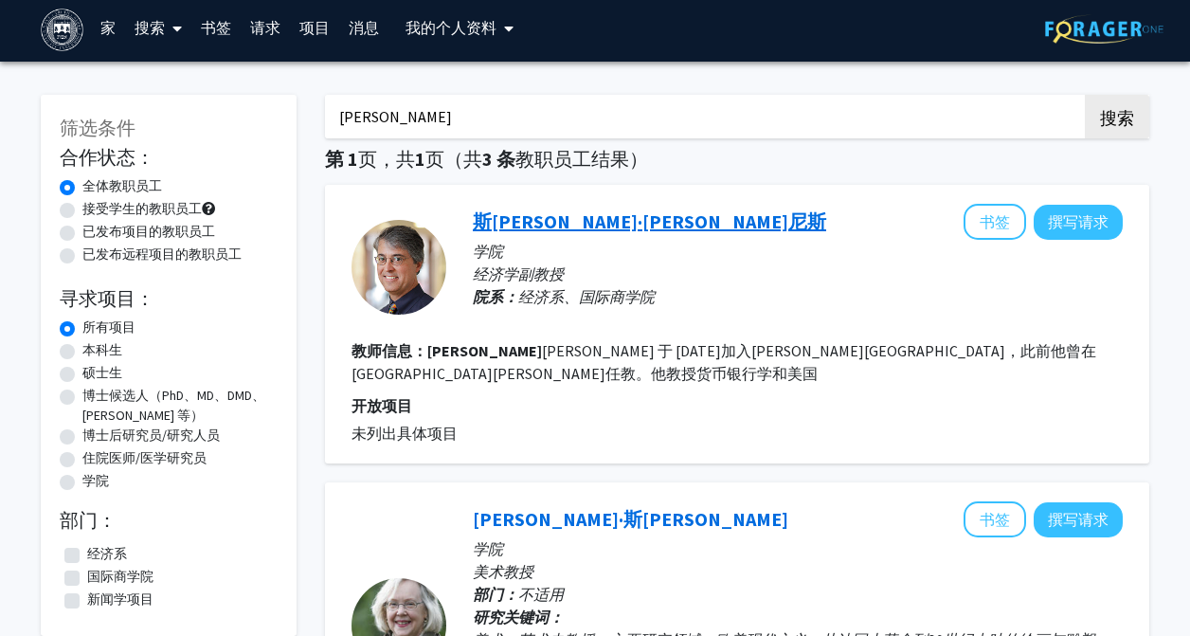
click at [560, 218] on font "斯[PERSON_NAME]·[PERSON_NAME]尼斯" at bounding box center [649, 221] width 353 height 24
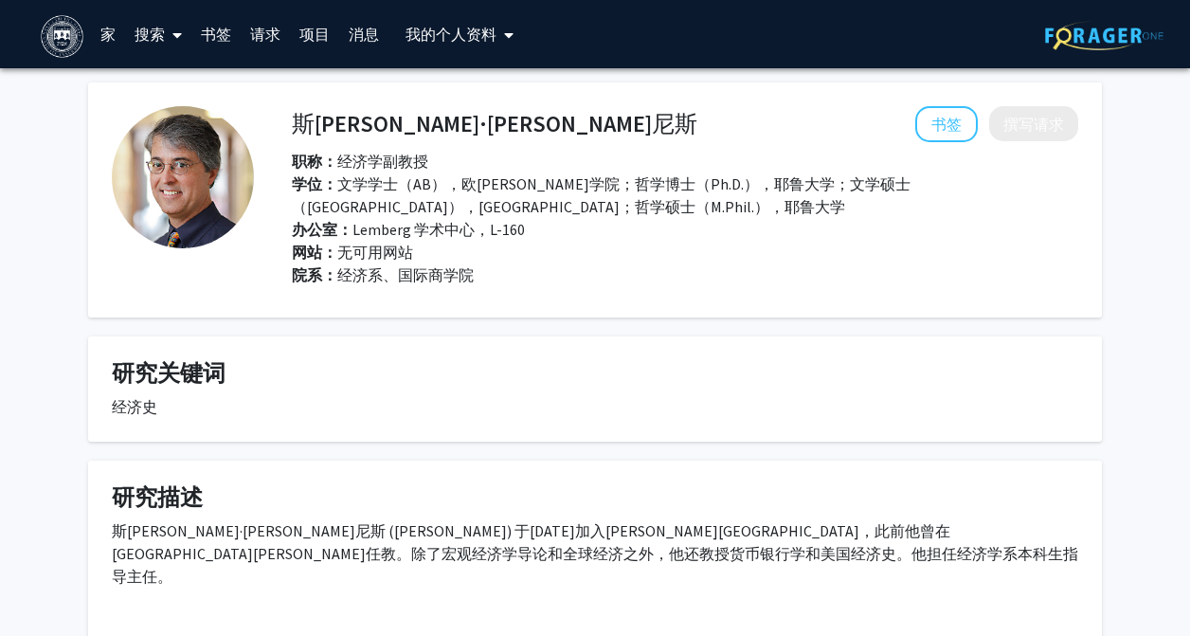
click at [655, 348] on fg-card "研究关键词 经济史" at bounding box center [595, 388] width 1014 height 105
